Goal: Information Seeking & Learning: Learn about a topic

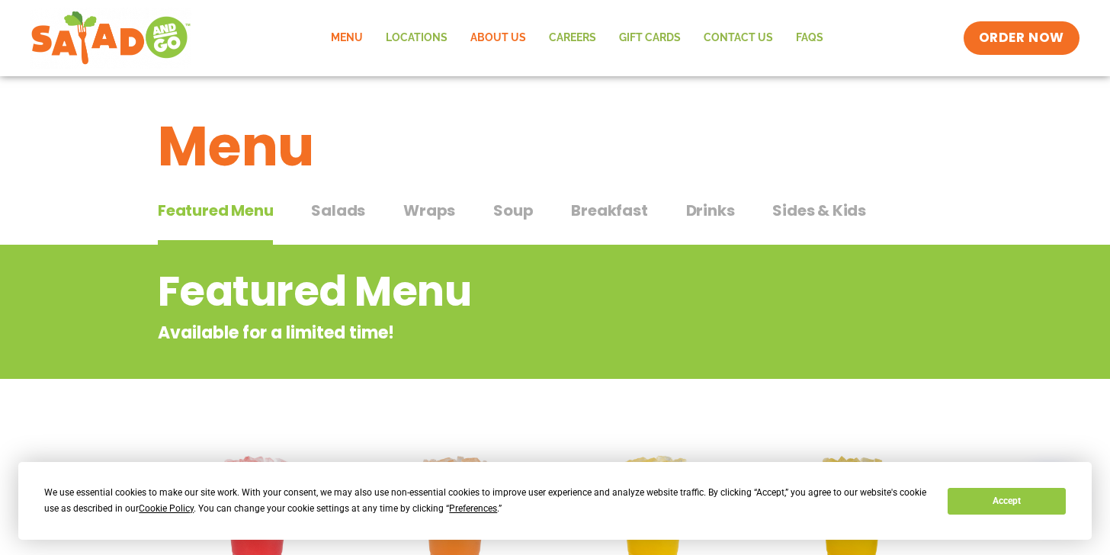
click at [503, 37] on link "About Us" at bounding box center [498, 38] width 79 height 35
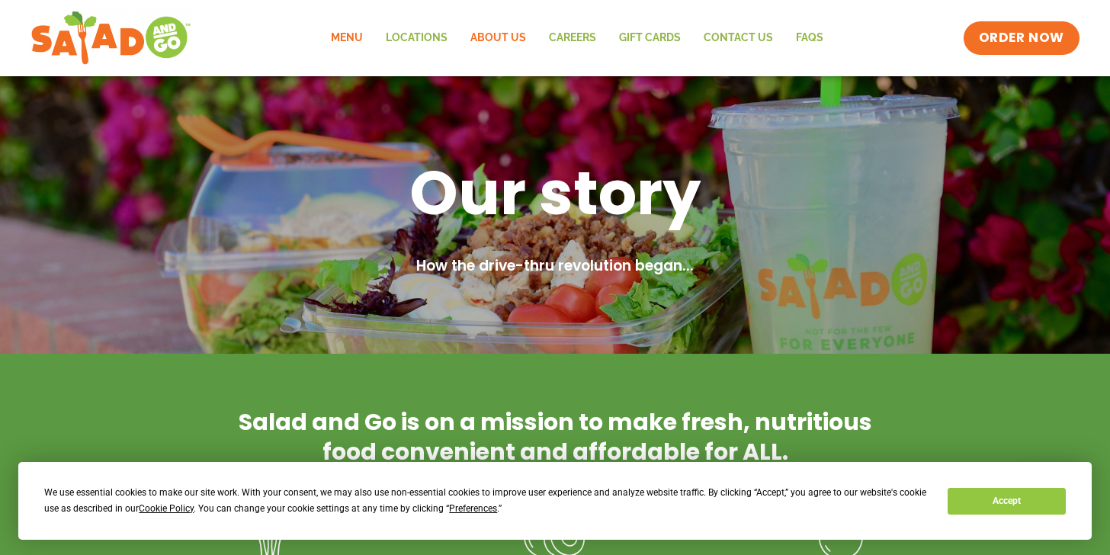
click at [372, 51] on link "Menu" at bounding box center [347, 38] width 55 height 35
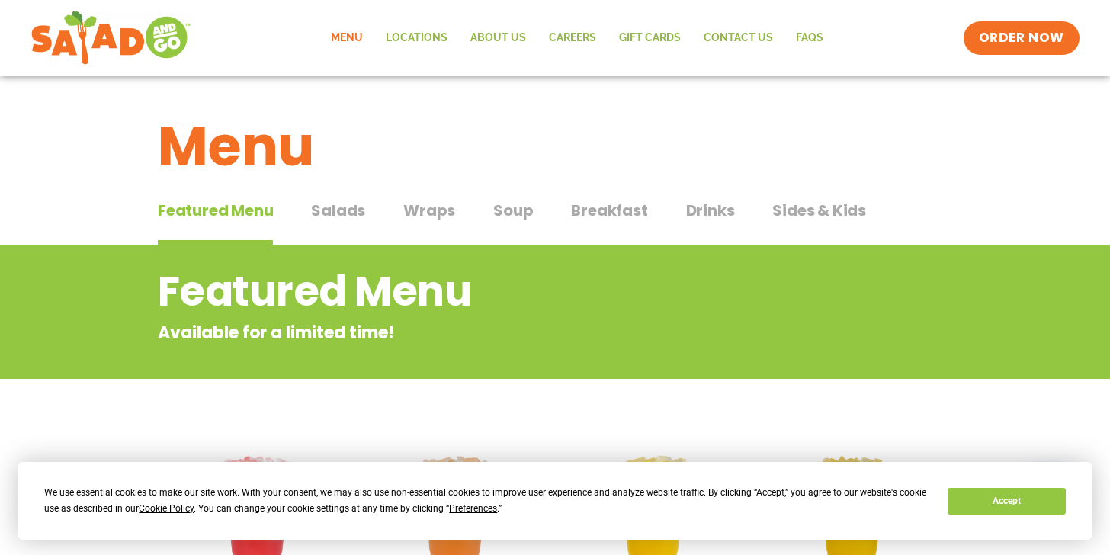
click at [307, 200] on div "Featured Menu Featured Menu Salads Salads Wraps Wraps Soup Soup Breakfast Break…" at bounding box center [555, 220] width 795 height 52
click at [353, 204] on span "Salads" at bounding box center [338, 210] width 54 height 23
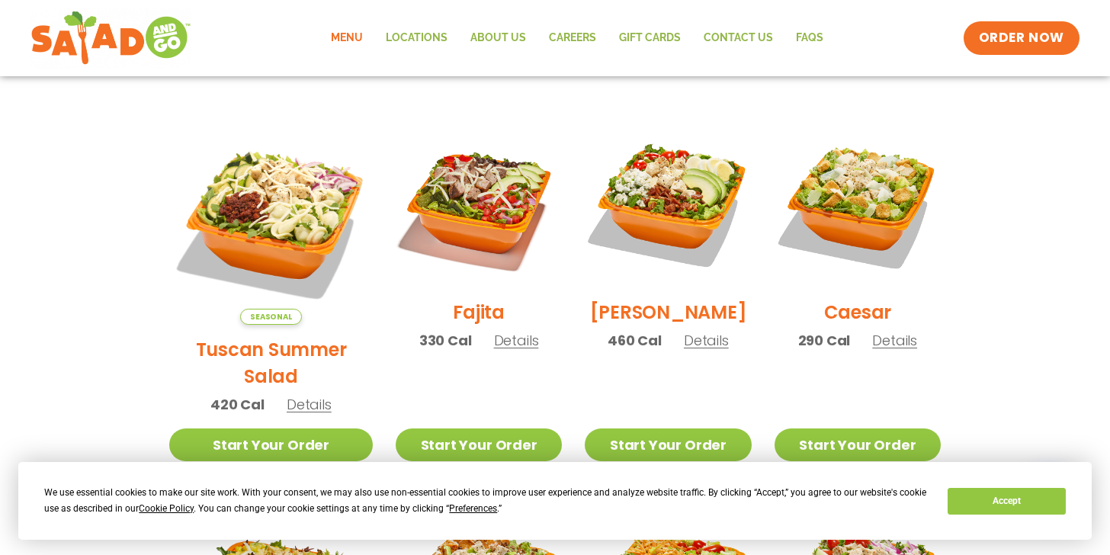
scroll to position [389, 0]
